Goal: Transaction & Acquisition: Purchase product/service

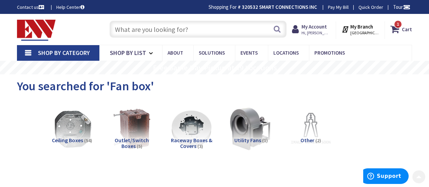
click at [136, 24] on input "text" at bounding box center [197, 29] width 177 height 17
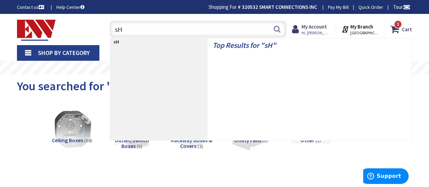
type input "s"
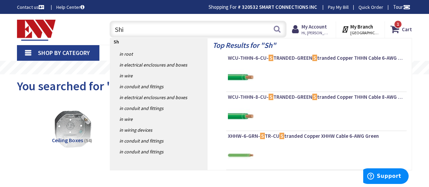
type input "Shim"
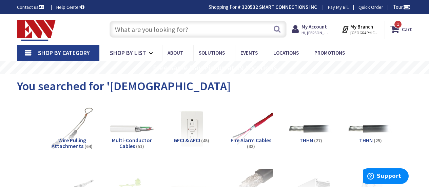
click at [155, 32] on input "text" at bounding box center [197, 29] width 177 height 17
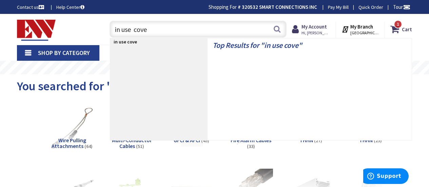
type input "in use cover"
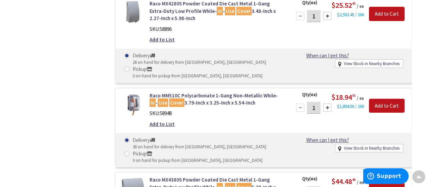
scroll to position [1200, 0]
click at [184, 113] on div "Raco MM510C Polycarbonate 1-Gang Non-Metallic While- In - Use Cover 3.79-Inch x…" at bounding box center [216, 110] width 144 height 39
click at [186, 105] on link "Raco MM510C Polycarbonate 1-Gang Non-Metallic While- In - Use Cover 3.79-Inch x…" at bounding box center [216, 98] width 134 height 15
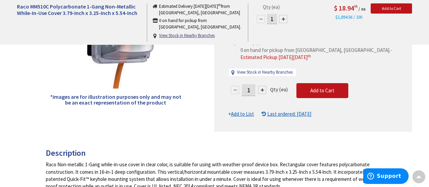
scroll to position [159, 0]
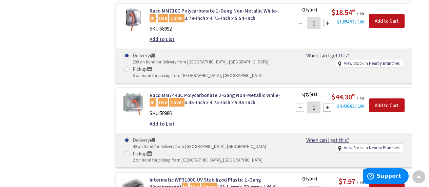
scroll to position [680, 0]
click at [197, 13] on link "Raco MM710C Polycarbonate 1-Gang Non-Metallic While- In - Use Cover 3.79-Inch x…" at bounding box center [216, 14] width 134 height 15
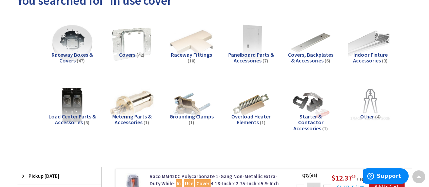
scroll to position [5, 0]
